Goal: Transaction & Acquisition: Download file/media

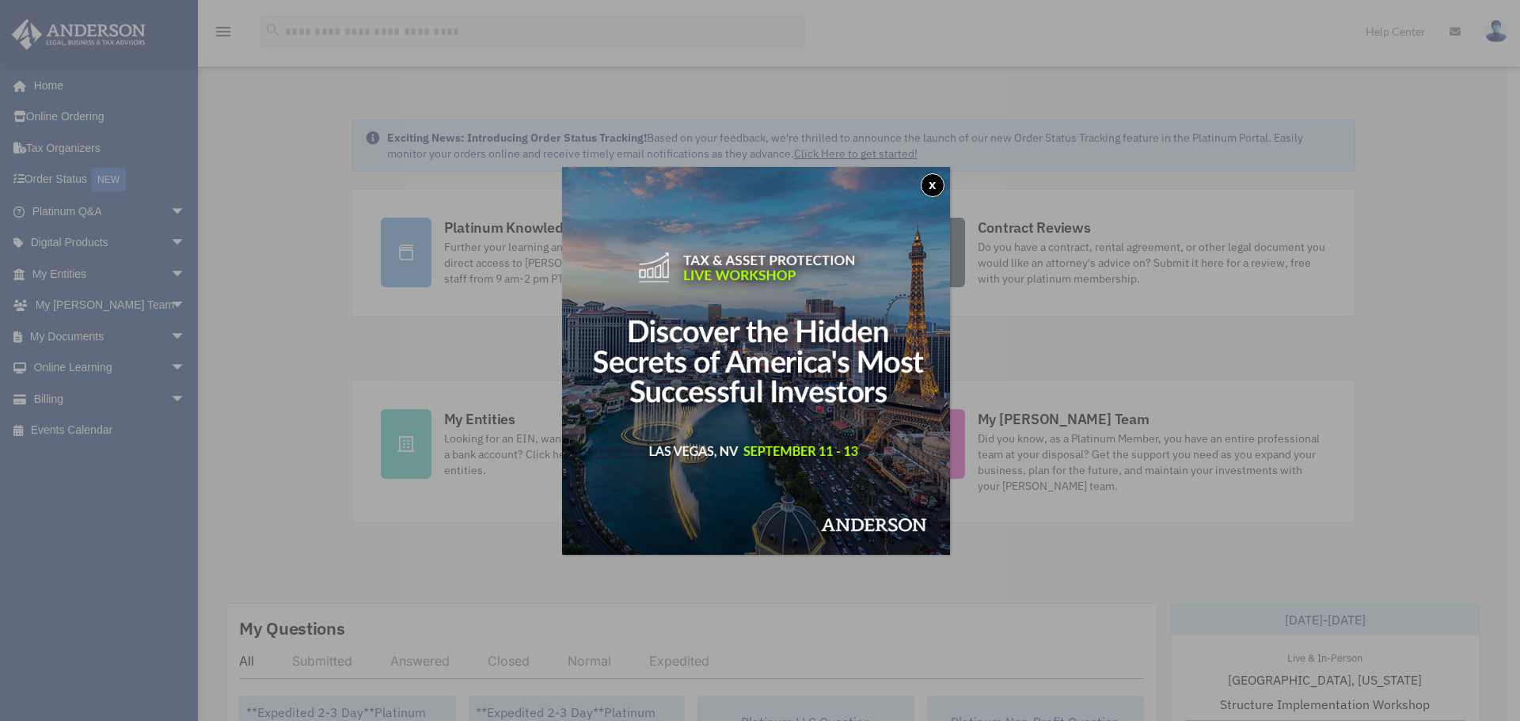
drag, startPoint x: 933, startPoint y: 185, endPoint x: 907, endPoint y: 189, distance: 26.4
click at [934, 185] on button "x" at bounding box center [933, 185] width 24 height 24
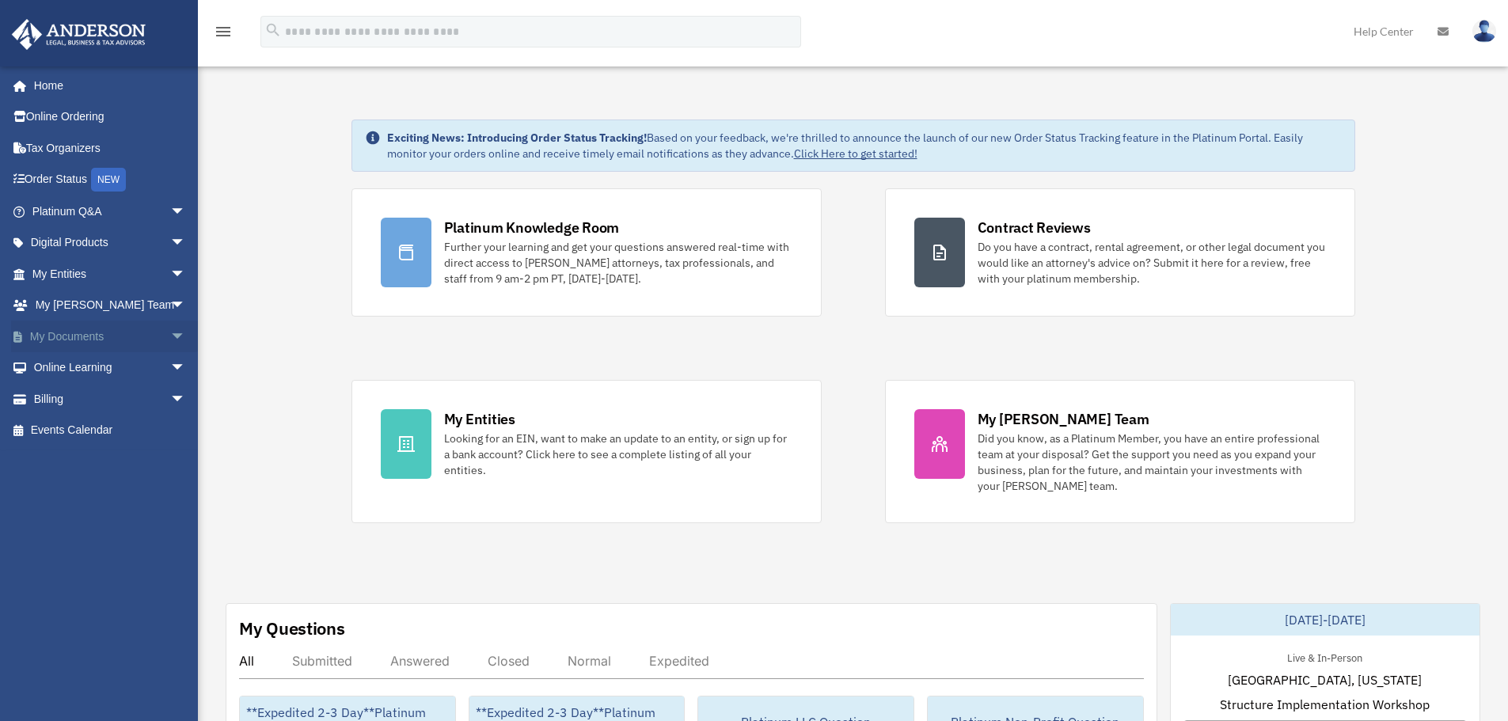
click at [171, 339] on span "arrow_drop_down" at bounding box center [186, 337] width 32 height 32
click at [98, 371] on link "Box" at bounding box center [116, 368] width 188 height 32
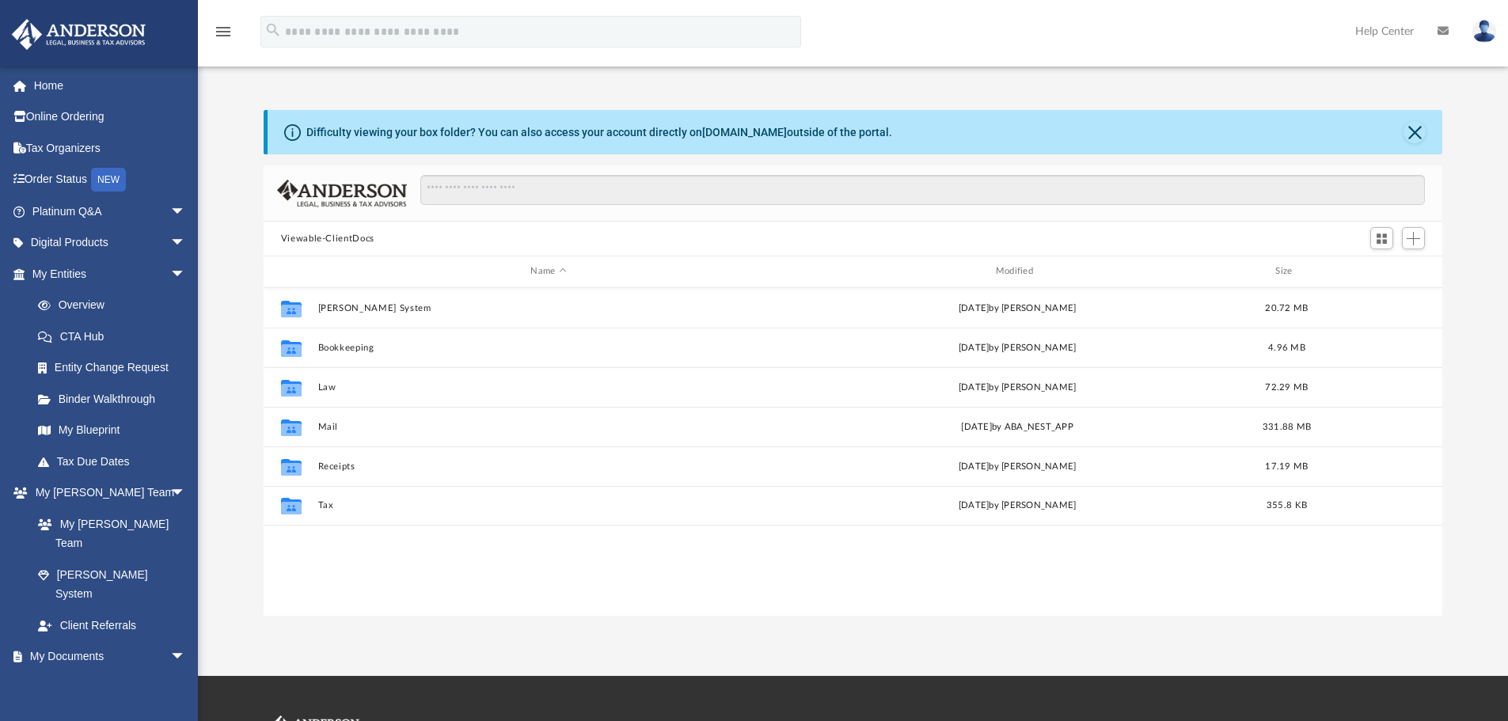
scroll to position [348, 1167]
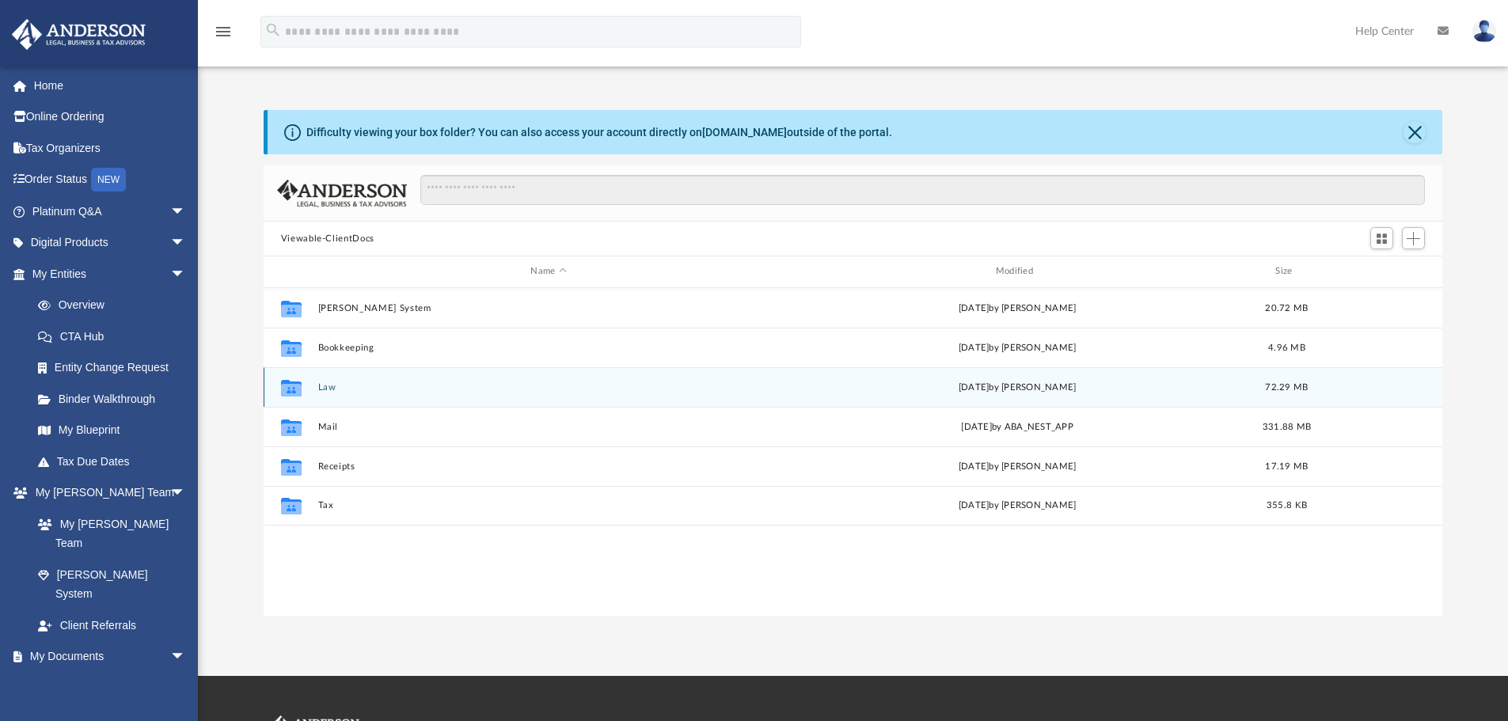
click at [326, 386] on button "Law" at bounding box center [549, 387] width 462 height 10
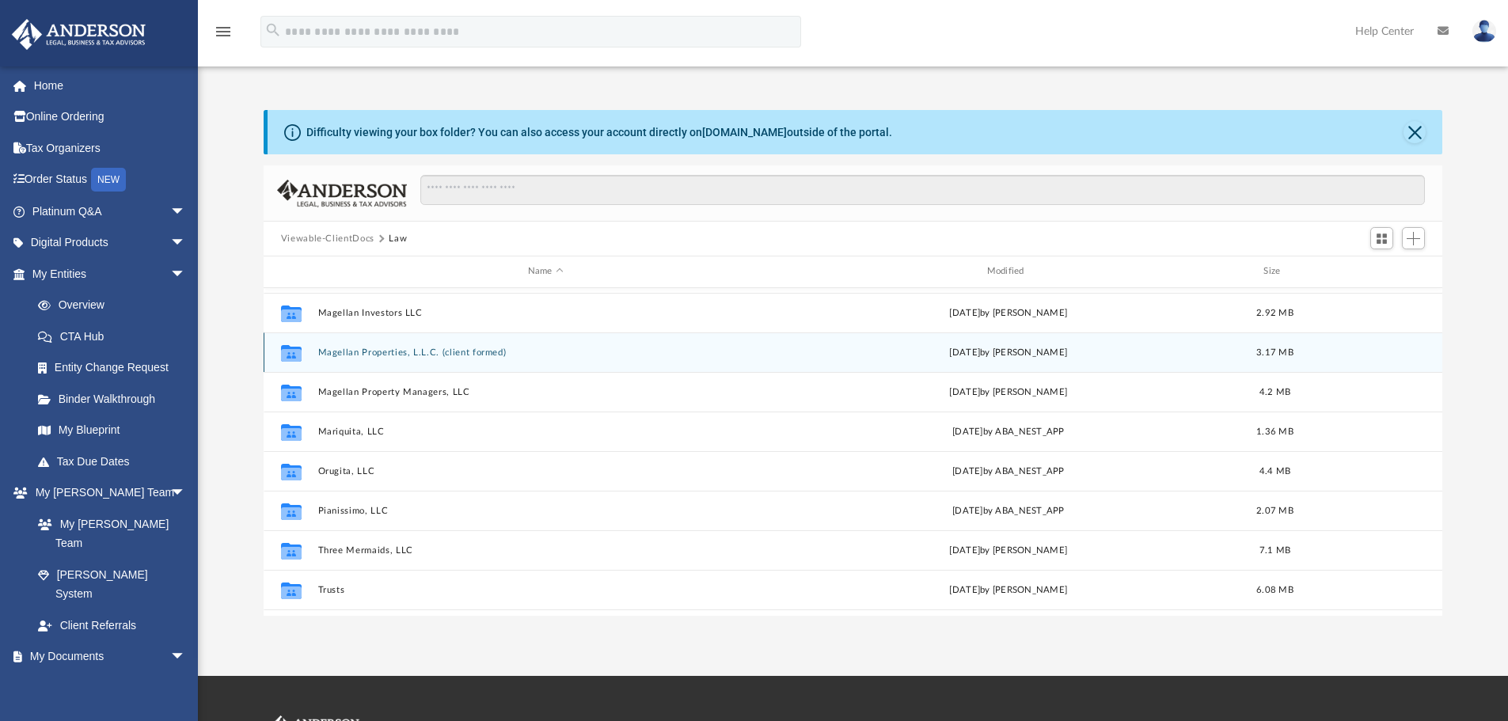
scroll to position [464, 0]
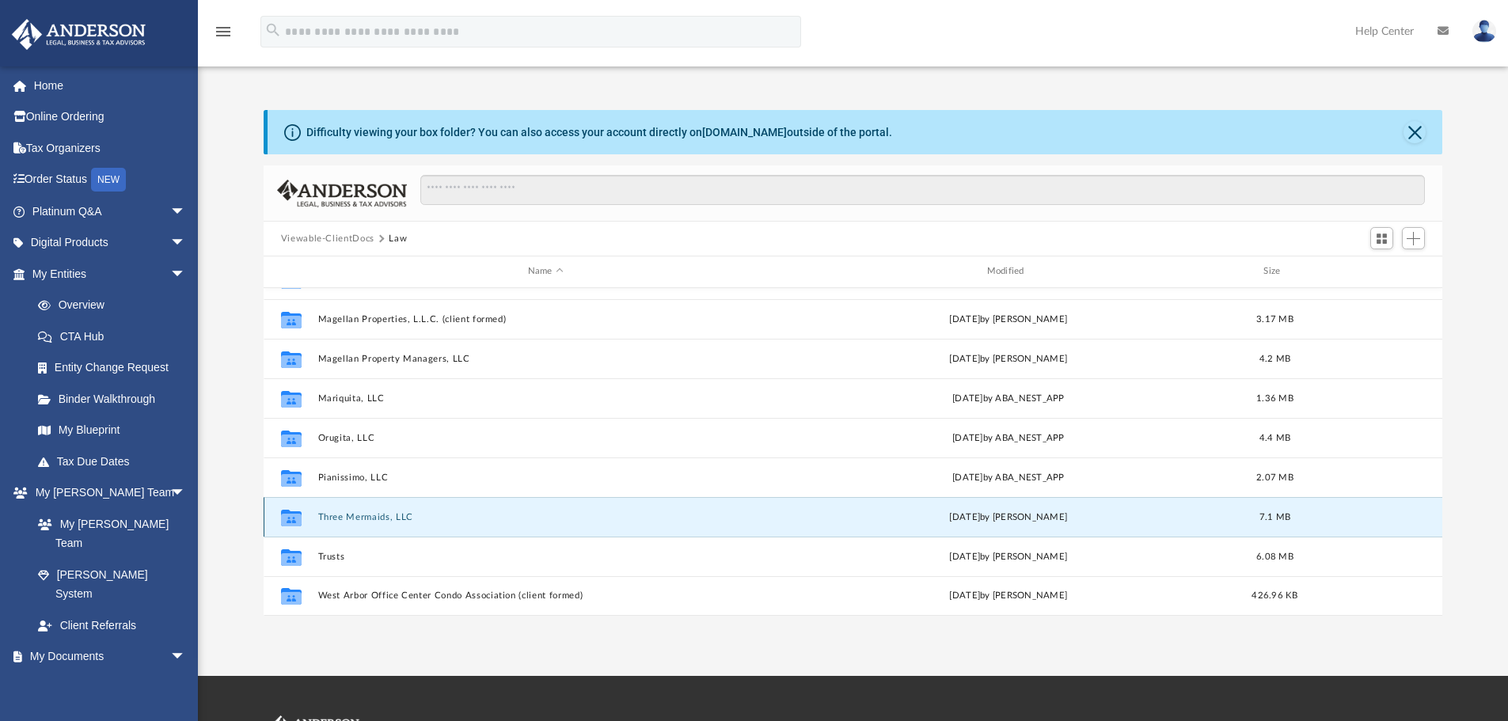
click at [362, 519] on button "Three Mermaids, LLC" at bounding box center [546, 517] width 456 height 10
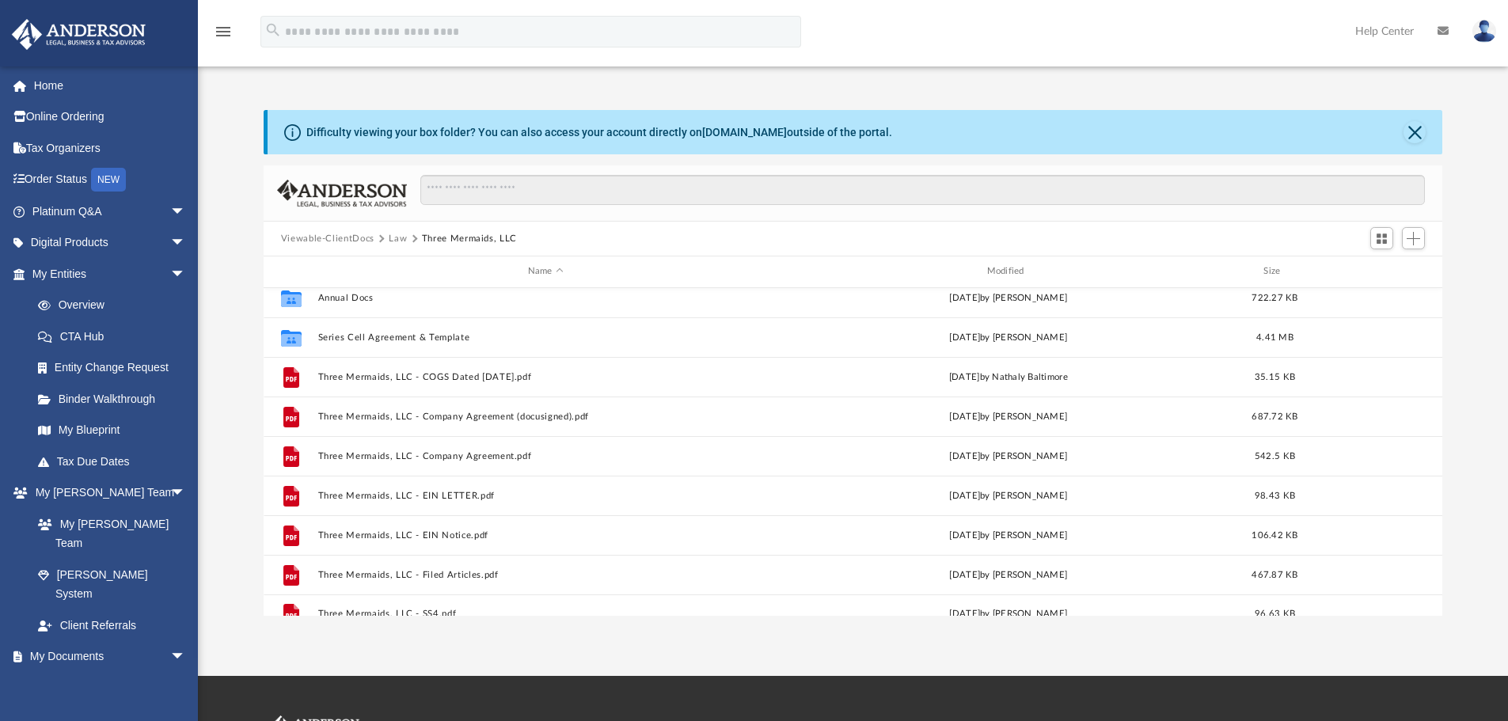
scroll to position [0, 0]
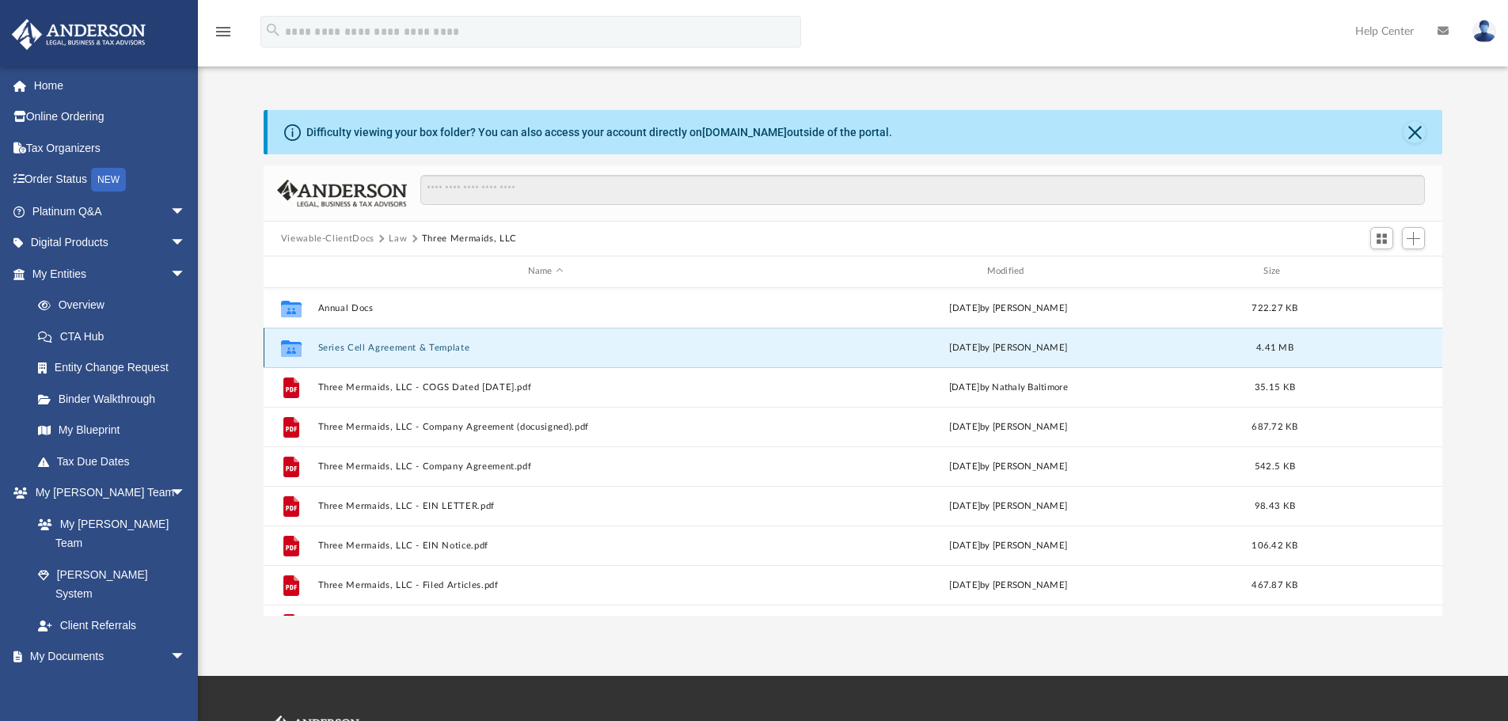
click at [444, 346] on button "Series Cell Agreement & Template" at bounding box center [546, 348] width 456 height 10
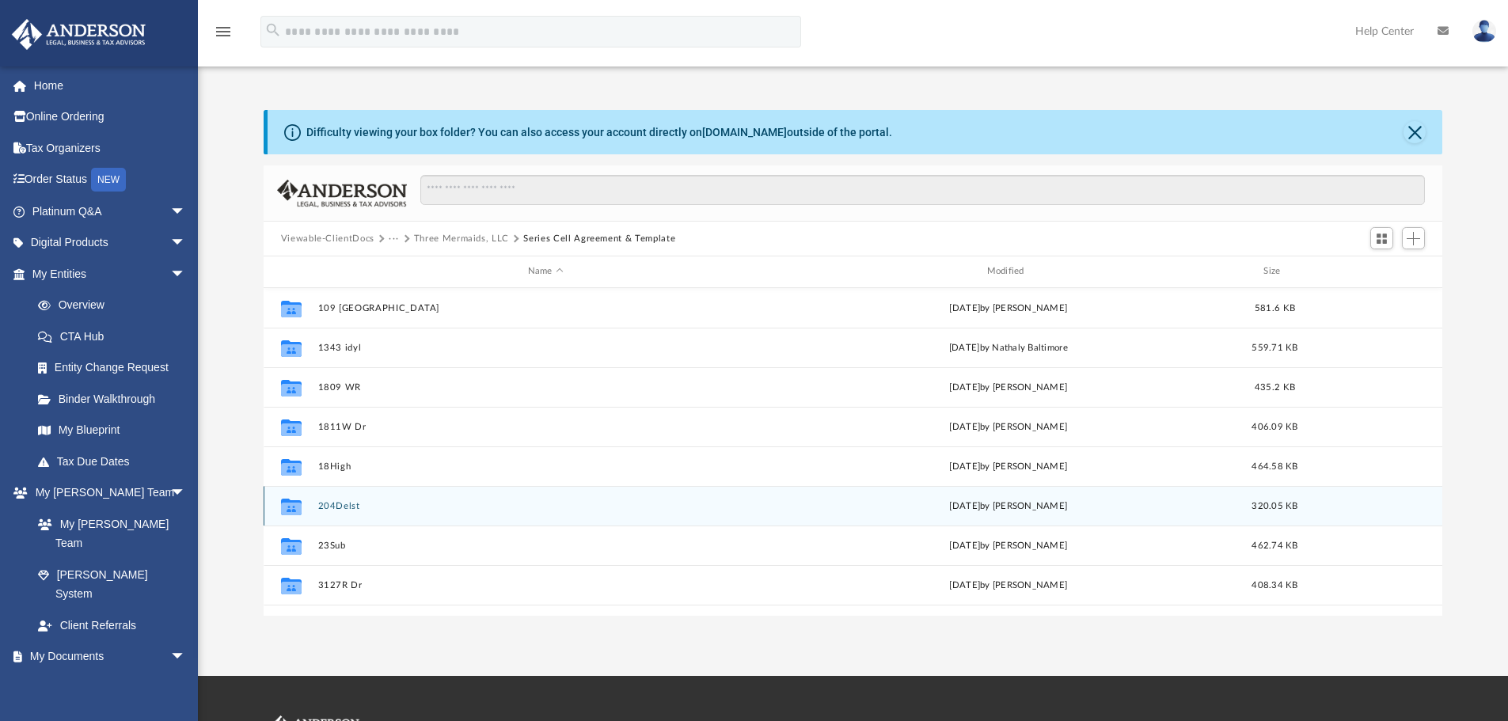
click at [330, 504] on button "204Delst" at bounding box center [546, 506] width 456 height 10
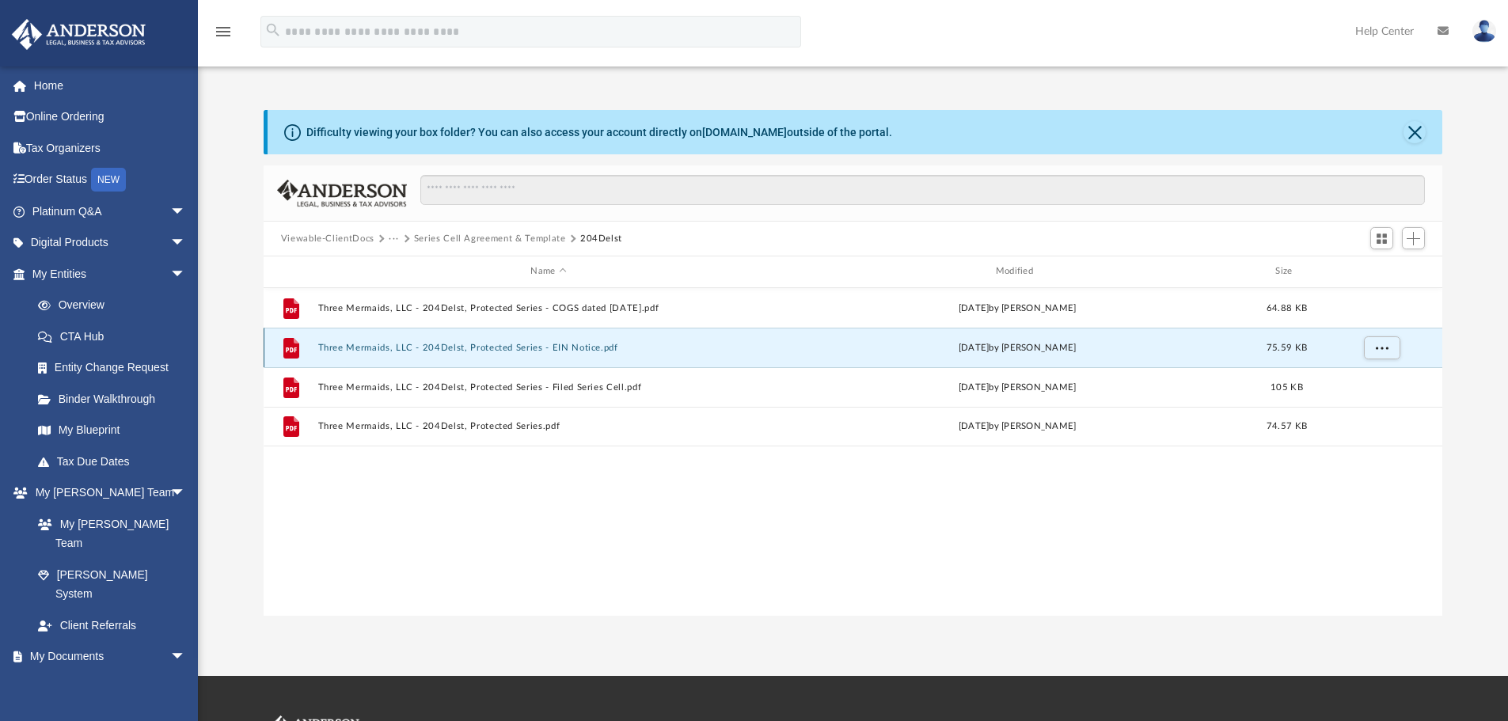
click at [575, 345] on button "Three Mermaids, LLC - 204Delst, Protected Series - EIN Notice.pdf" at bounding box center [549, 348] width 462 height 10
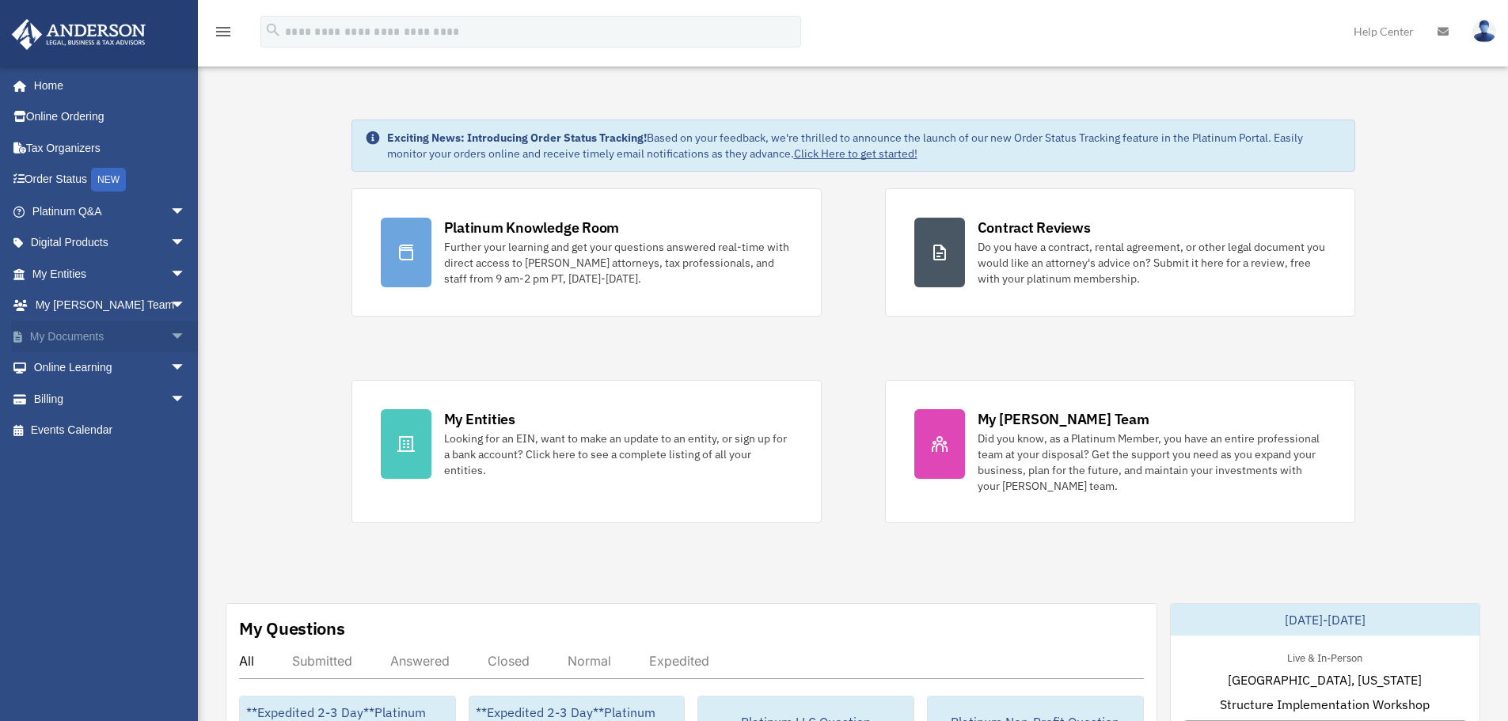
click at [127, 328] on link "My Documents arrow_drop_down" at bounding box center [110, 337] width 199 height 32
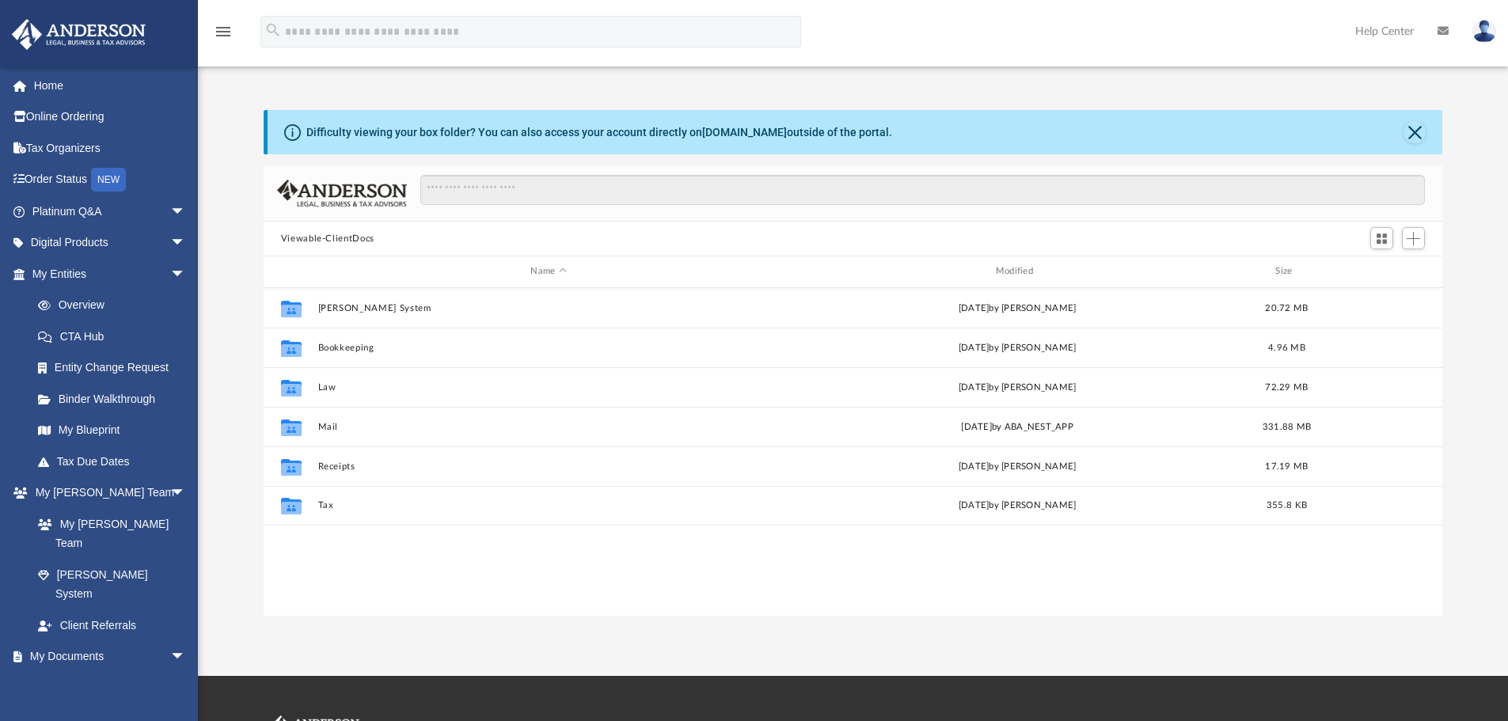
scroll to position [348, 1167]
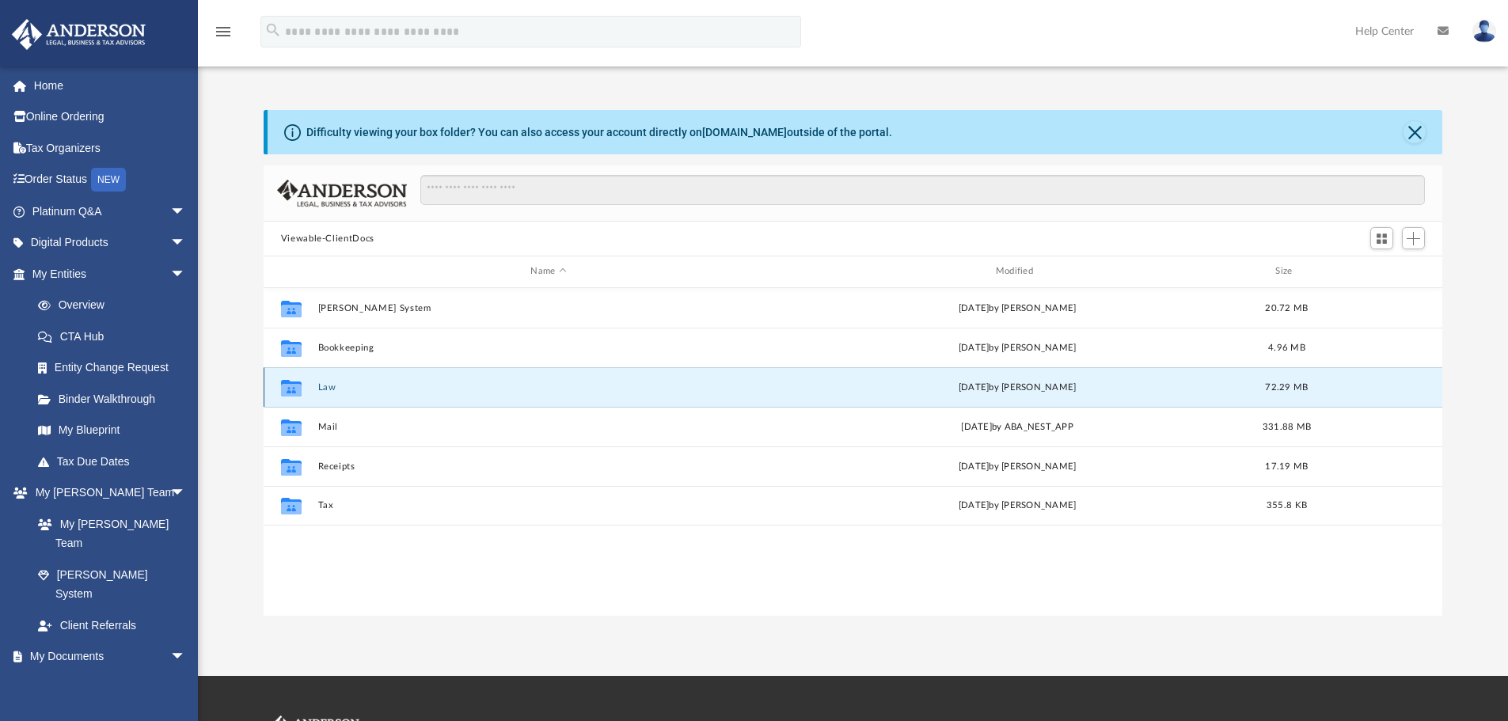
click at [326, 390] on button "Law" at bounding box center [549, 387] width 462 height 10
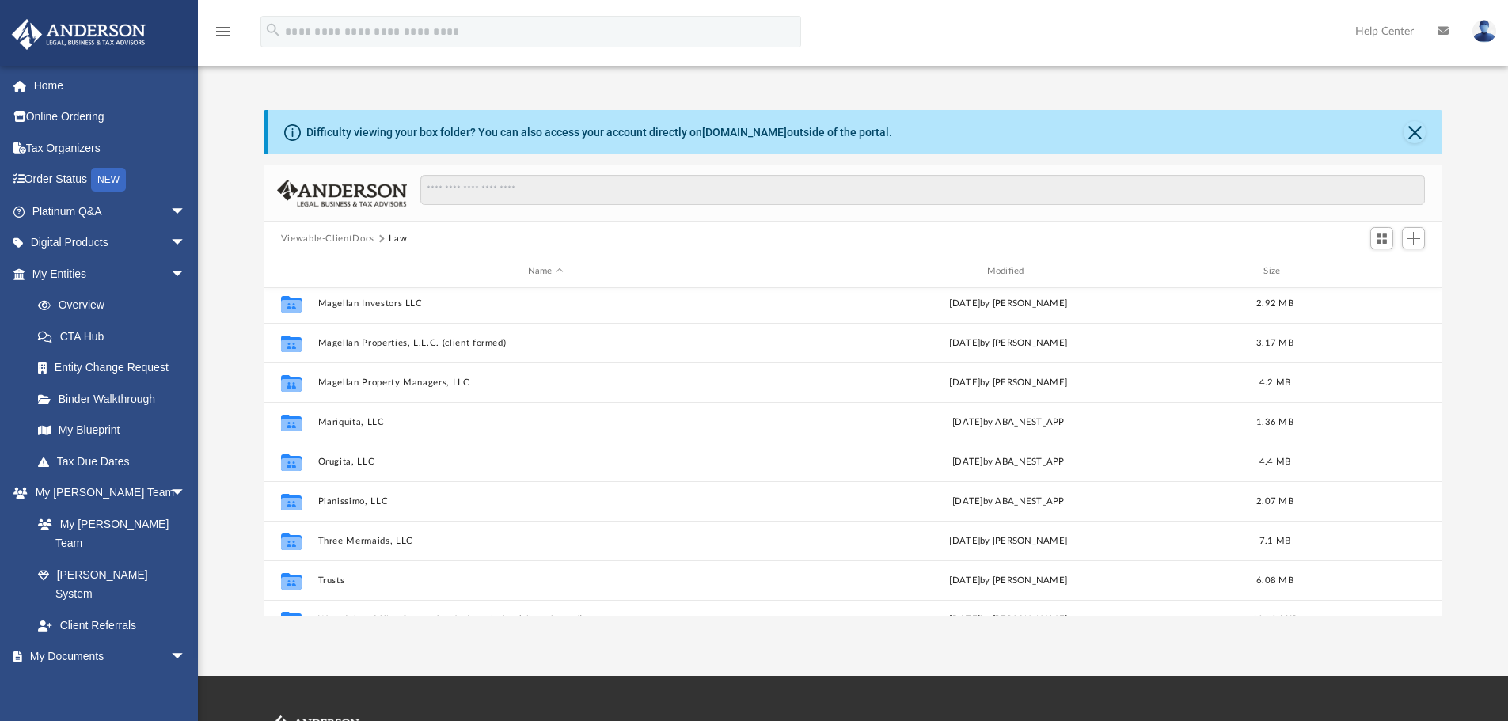
scroll to position [464, 0]
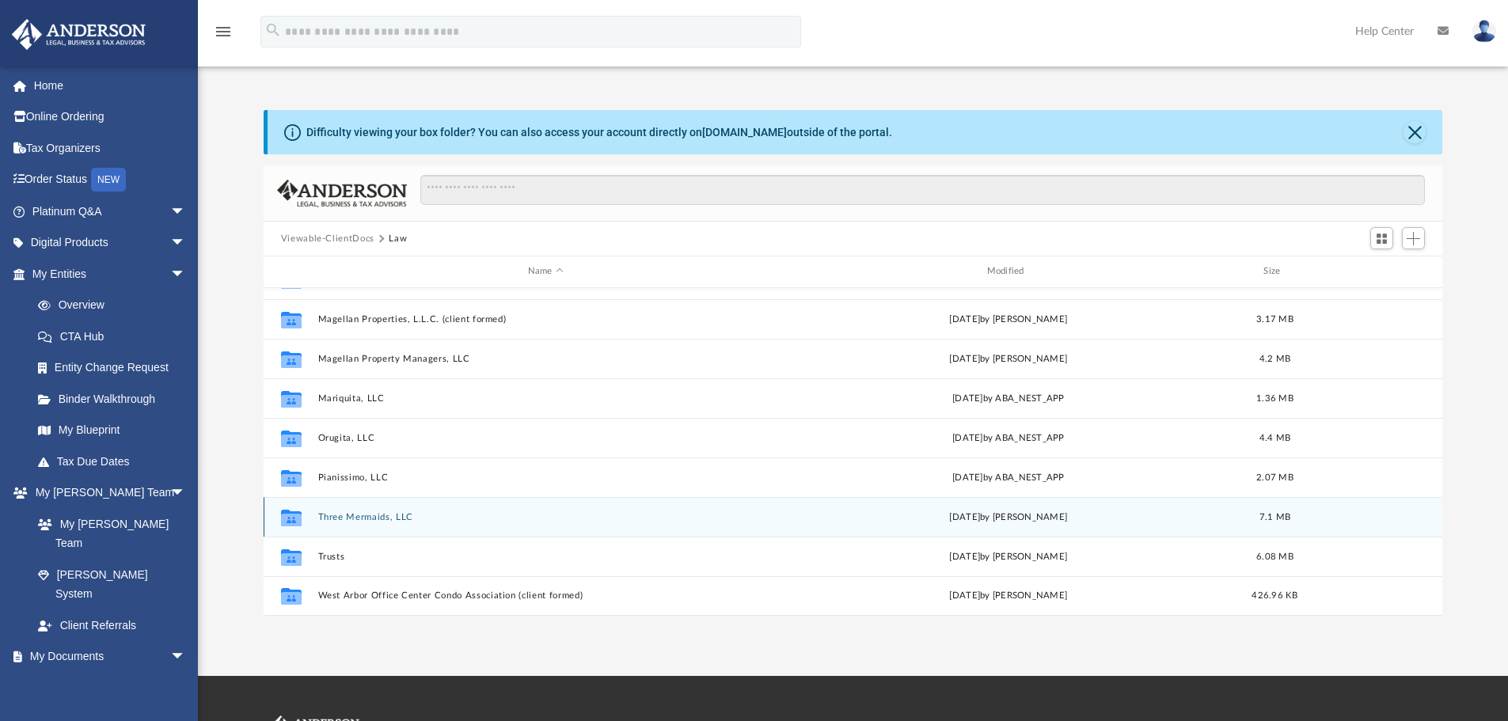
click at [391, 518] on button "Three Mermaids, LLC" at bounding box center [546, 517] width 456 height 10
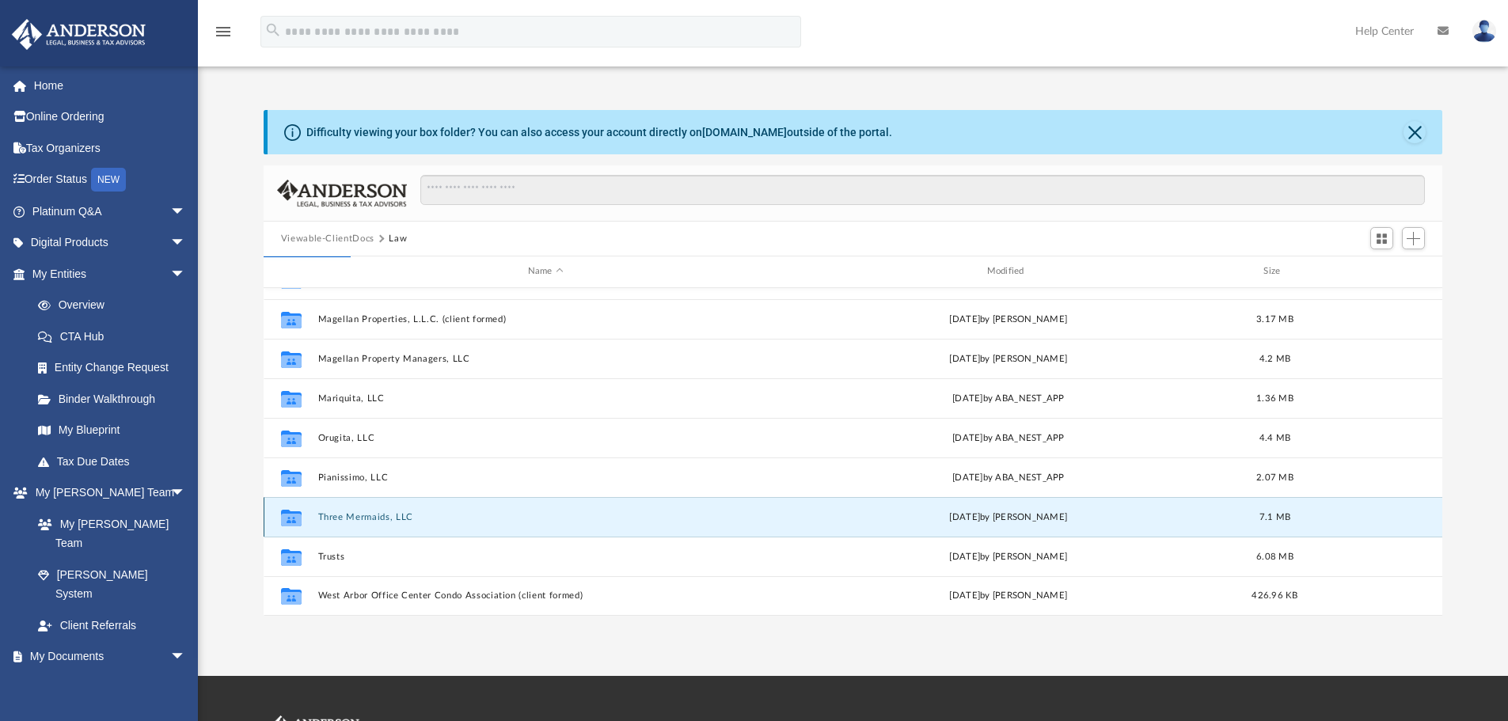
scroll to position [0, 0]
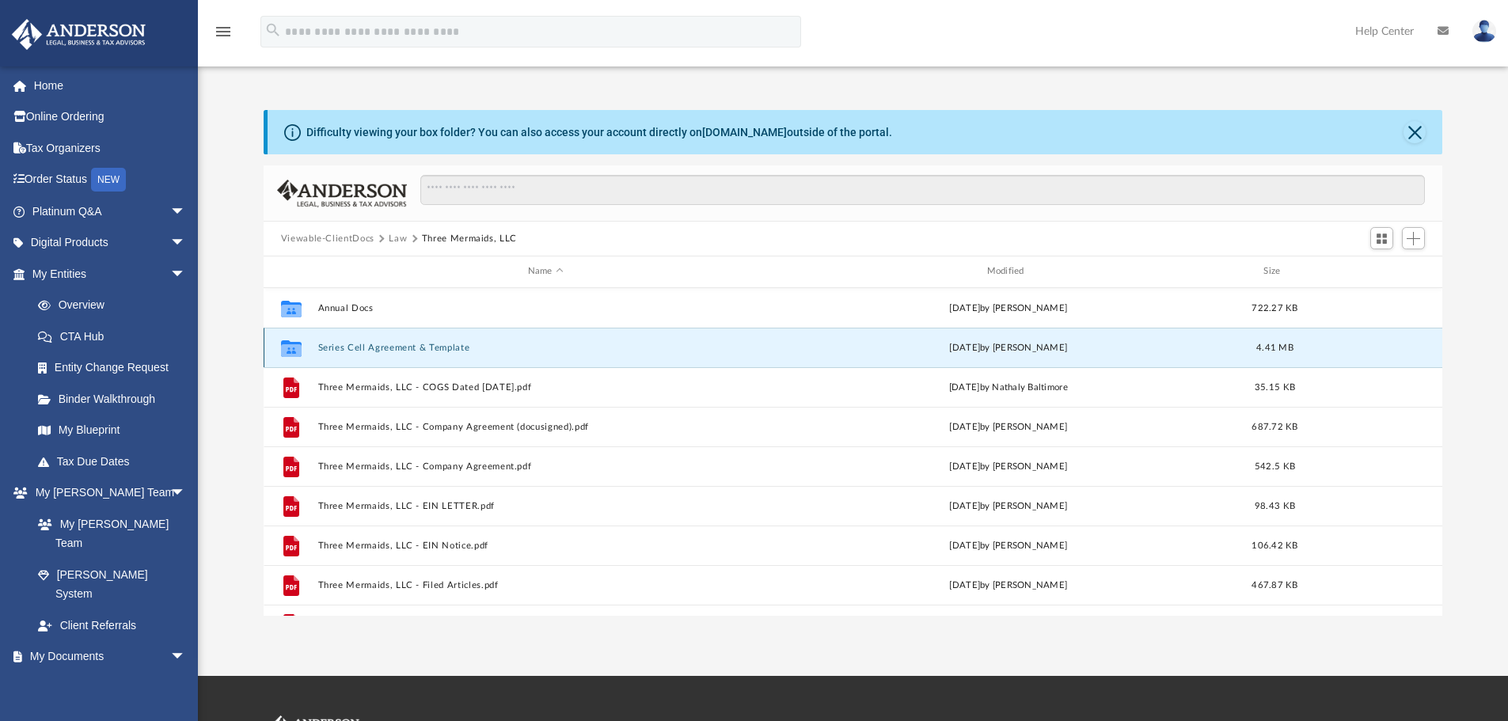
click at [376, 351] on button "Series Cell Agreement & Template" at bounding box center [546, 348] width 456 height 10
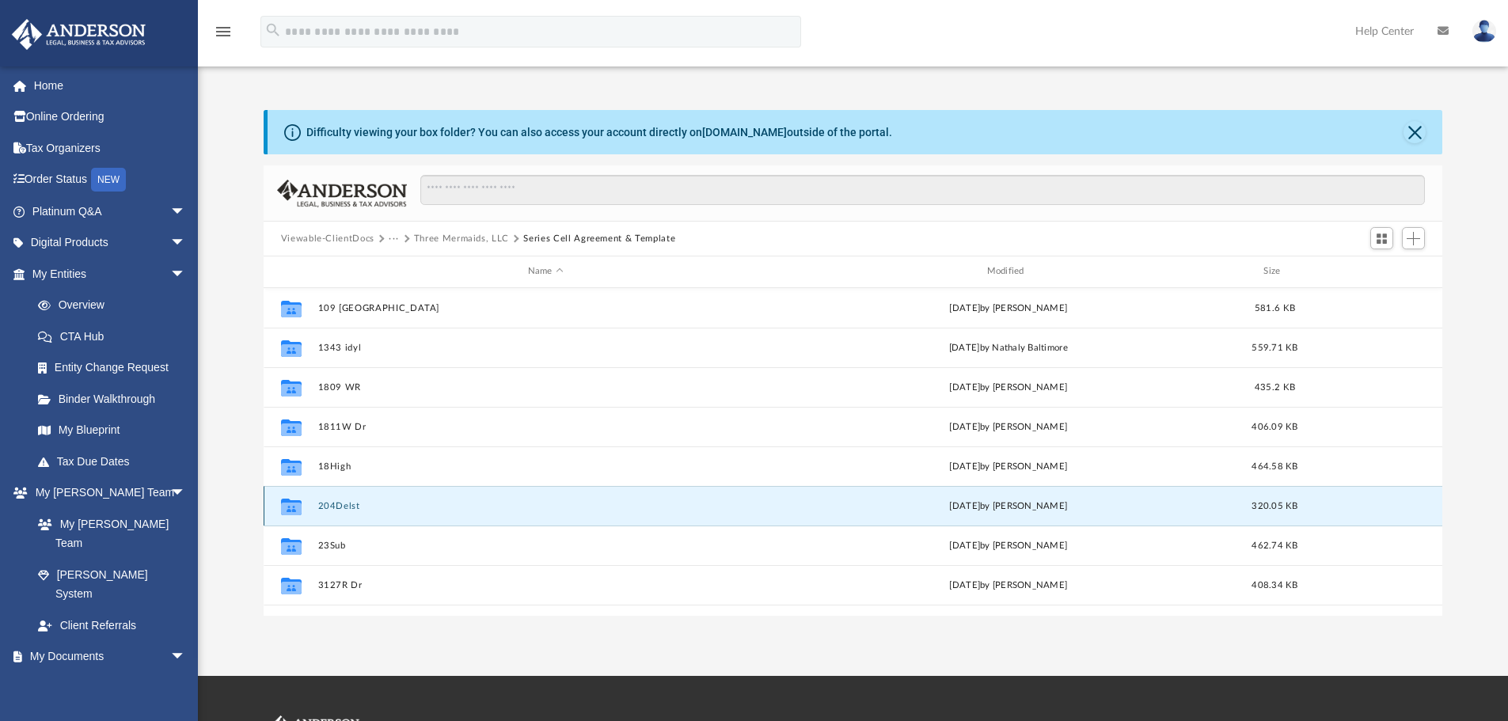
click at [351, 502] on button "204Delst" at bounding box center [546, 506] width 456 height 10
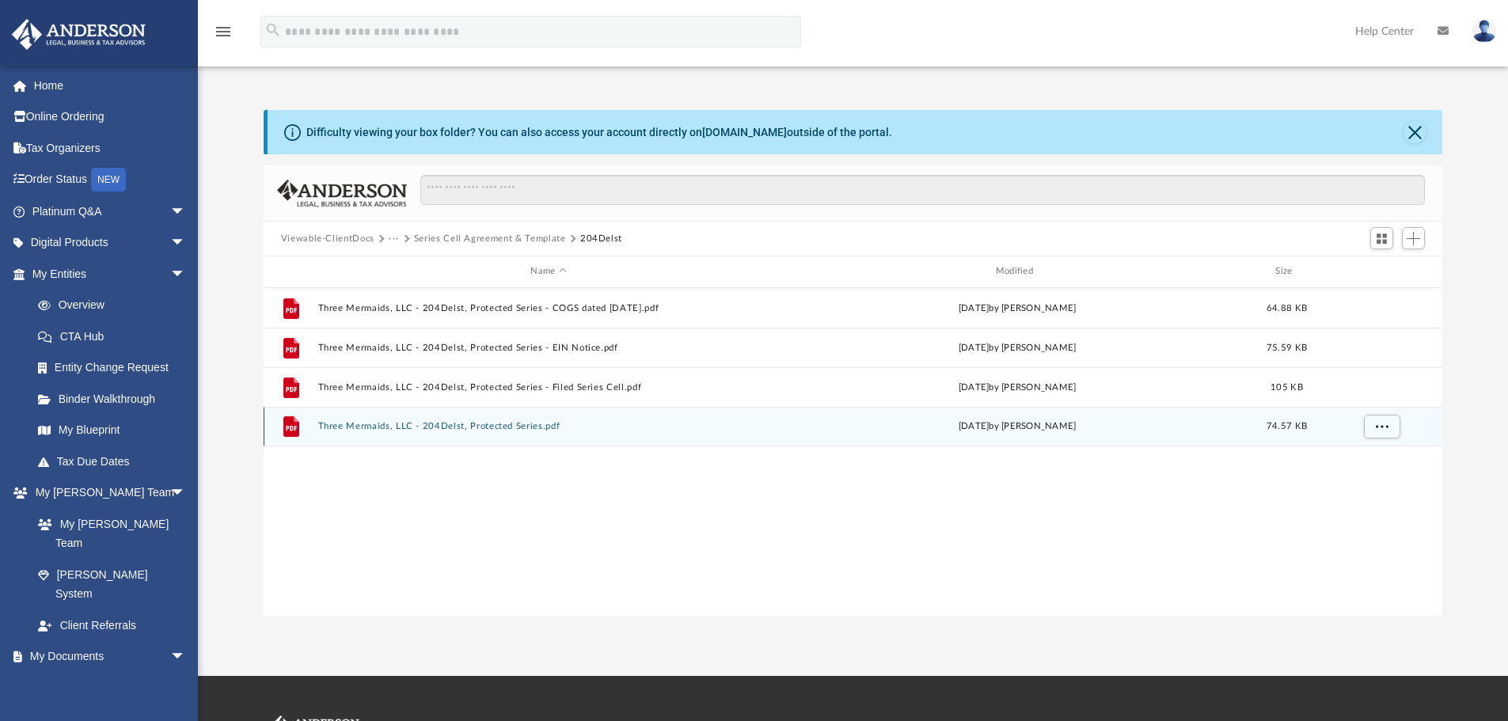
click at [503, 431] on button "Three Mermaids, LLC - 204Delst, Protected Series.pdf" at bounding box center [549, 426] width 462 height 10
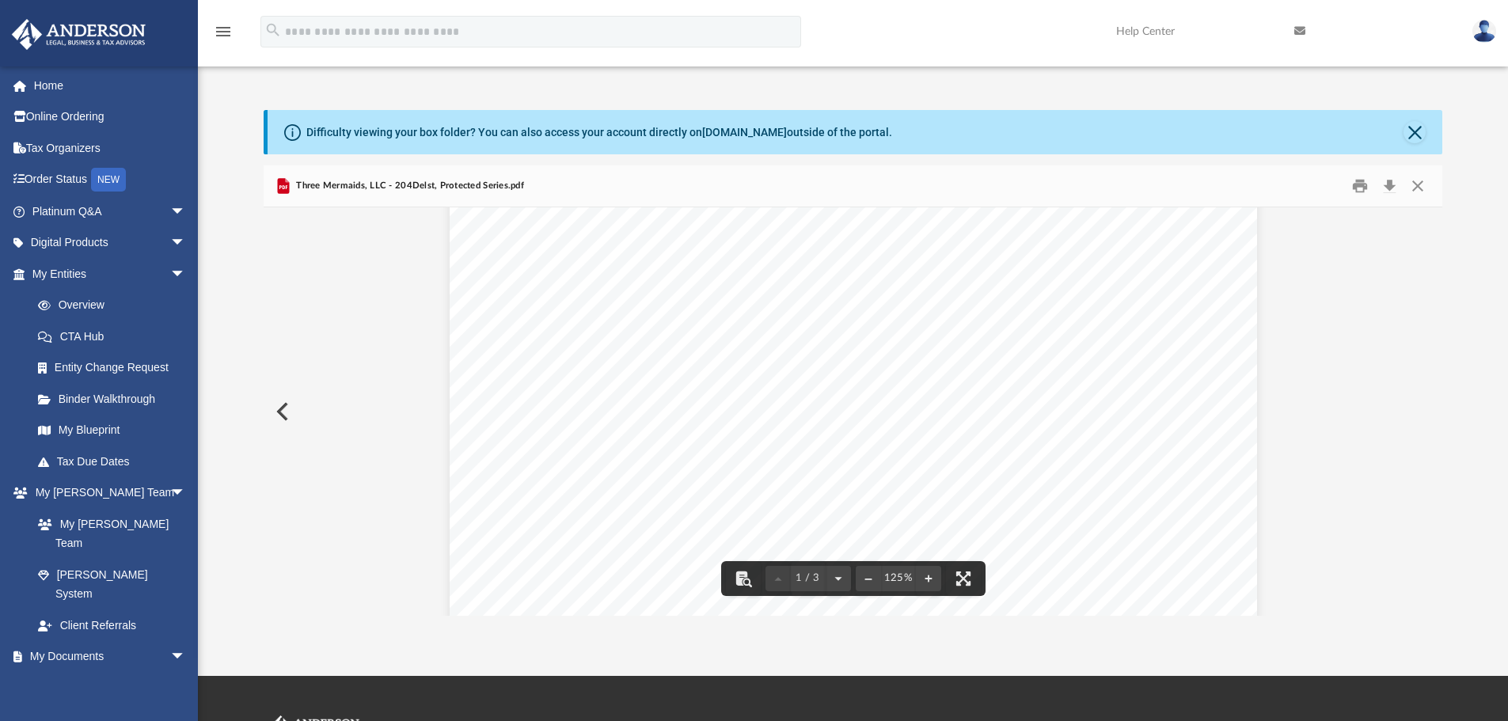
scroll to position [633, 0]
click at [280, 413] on button "Preview" at bounding box center [281, 412] width 35 height 44
click at [1390, 179] on button "Download" at bounding box center [1389, 186] width 29 height 25
click at [1475, 251] on div "Difficulty viewing your box folder? You can also access your account directly o…" at bounding box center [853, 363] width 1310 height 506
